Goal: Transaction & Acquisition: Obtain resource

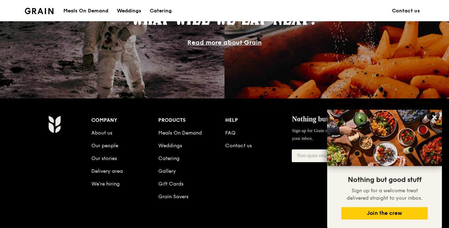
scroll to position [705, 0]
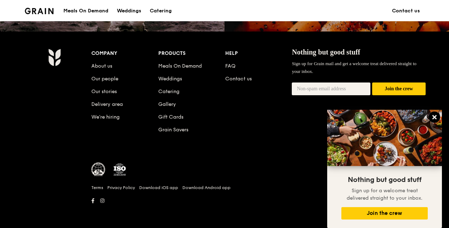
click at [433, 117] on icon at bounding box center [435, 117] width 4 height 4
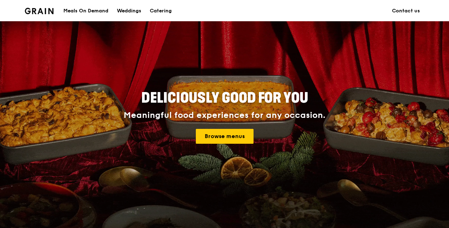
scroll to position [0, 0]
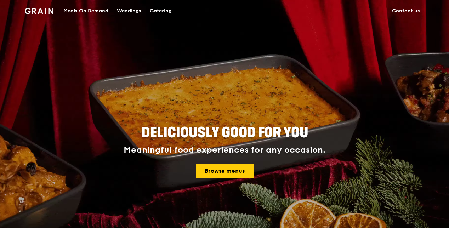
click at [82, 10] on div "Meals On Demand" at bounding box center [85, 10] width 45 height 21
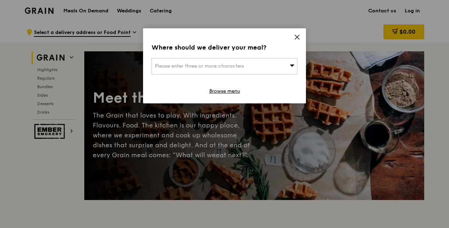
click at [297, 38] on icon at bounding box center [297, 37] width 4 height 4
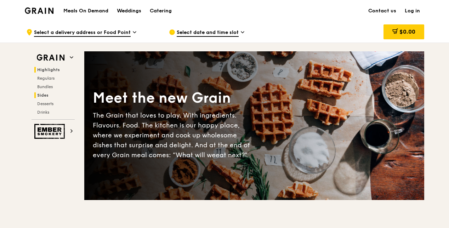
click at [43, 96] on span "Sides" at bounding box center [42, 95] width 11 height 5
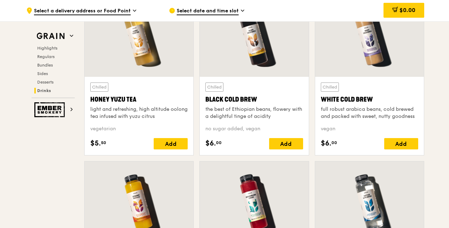
scroll to position [2668, 0]
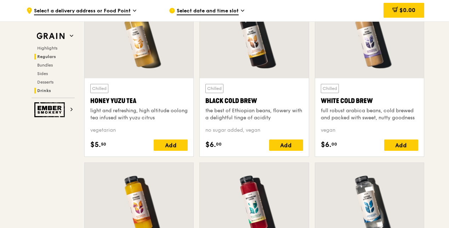
click at [50, 55] on span "Regulars" at bounding box center [46, 56] width 19 height 5
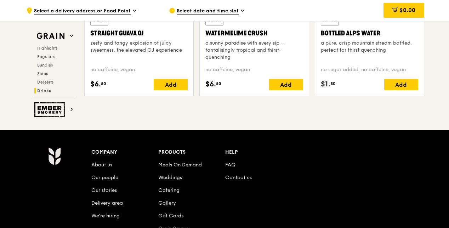
scroll to position [2903, 0]
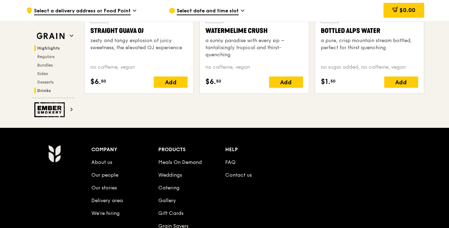
click at [50, 48] on span "Highlights" at bounding box center [48, 48] width 23 height 5
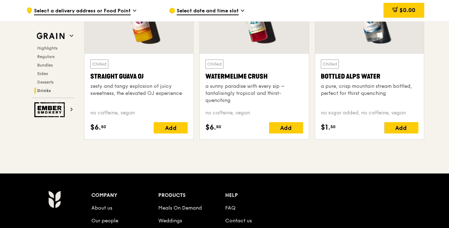
scroll to position [2893, 0]
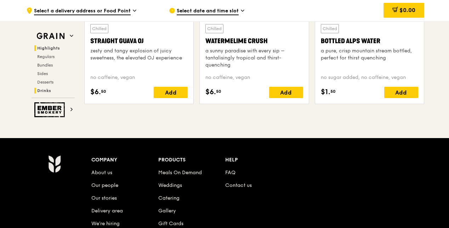
click at [55, 49] on span "Highlights" at bounding box center [48, 48] width 23 height 5
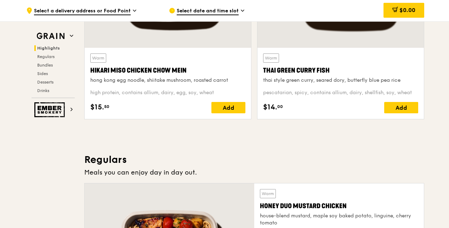
scroll to position [200, 0]
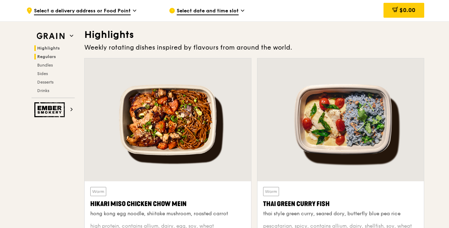
click at [51, 58] on span "Regulars" at bounding box center [46, 56] width 19 height 5
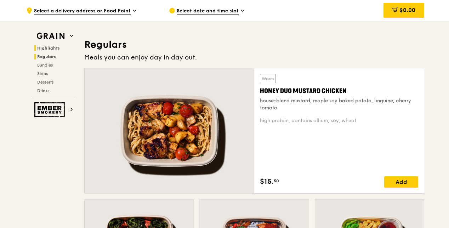
scroll to position [458, 0]
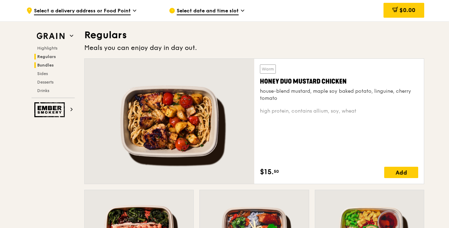
click at [49, 67] on span "Bundles" at bounding box center [45, 65] width 17 height 5
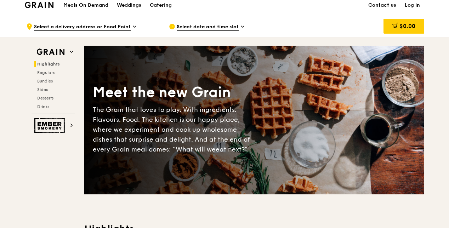
scroll to position [0, 0]
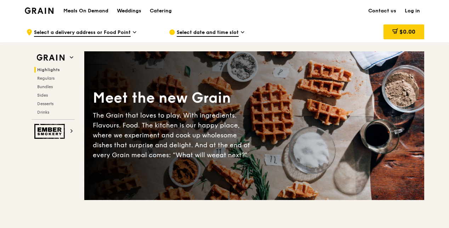
click at [93, 11] on h1 "Meals On Demand" at bounding box center [85, 10] width 45 height 7
click at [165, 13] on div "Catering" at bounding box center [161, 10] width 22 height 21
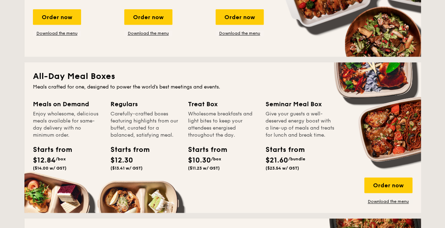
scroll to position [425, 0]
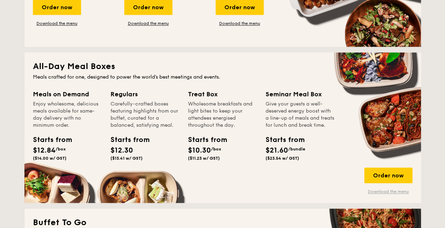
click at [380, 191] on link "Download the menu" at bounding box center [389, 192] width 48 height 6
